Goal: Task Accomplishment & Management: Complete application form

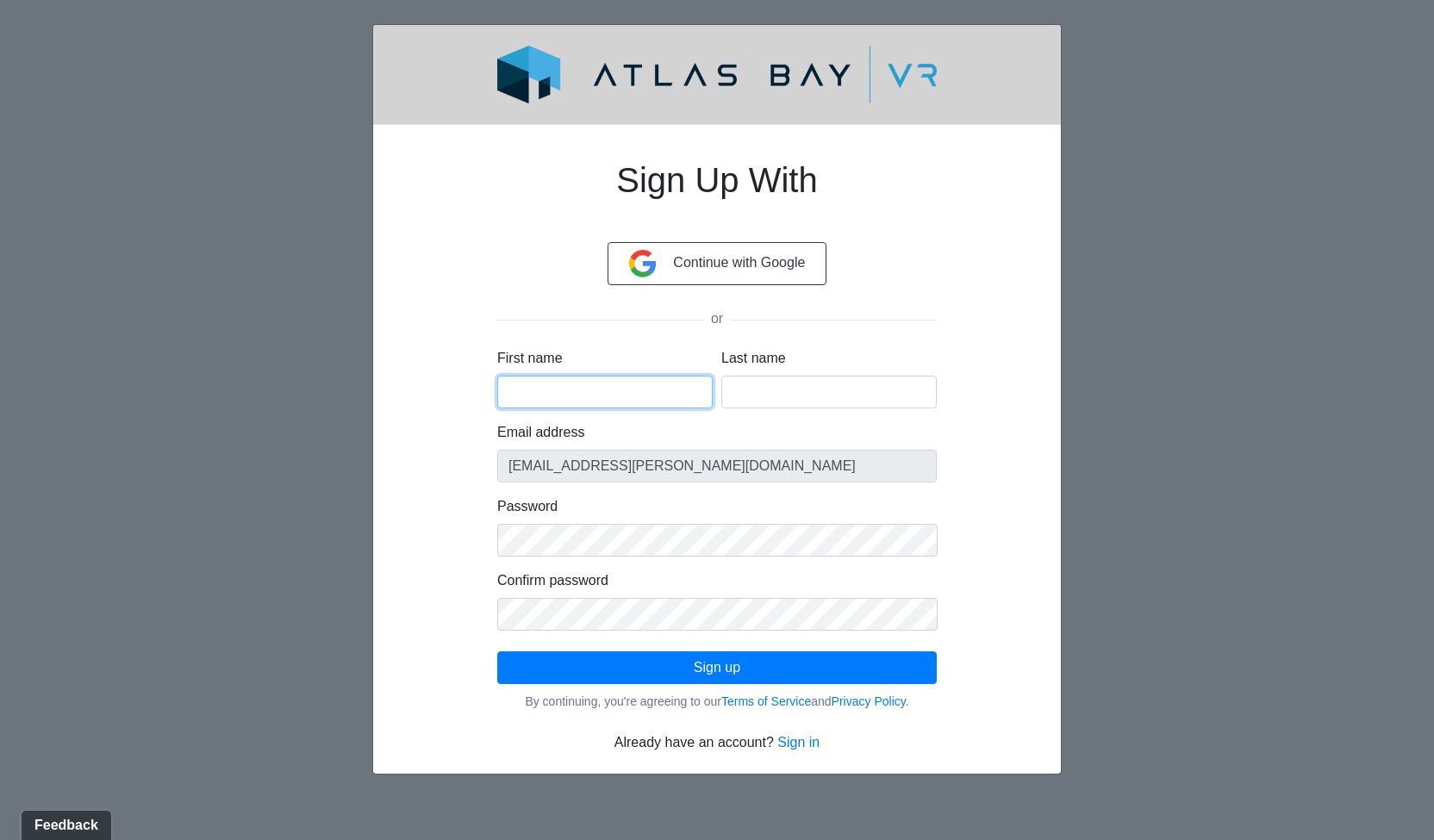
click at [594, 392] on input "First name" at bounding box center [605, 392] width 215 height 33
type input "Jack"
type input "Dellecker"
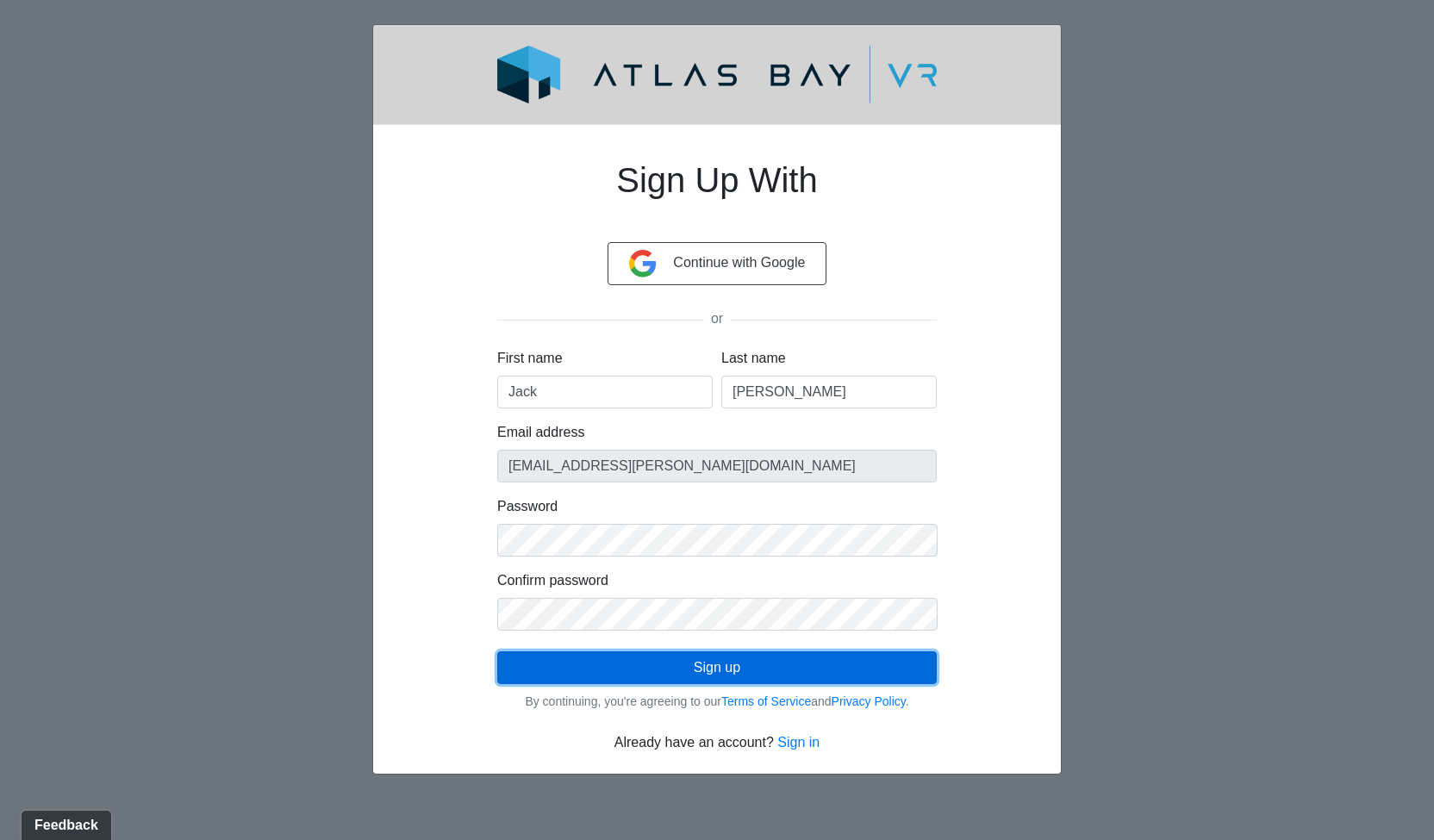
click at [741, 671] on button "Sign up" at bounding box center [717, 667] width 439 height 33
